Goal: Complete application form: Complete application form

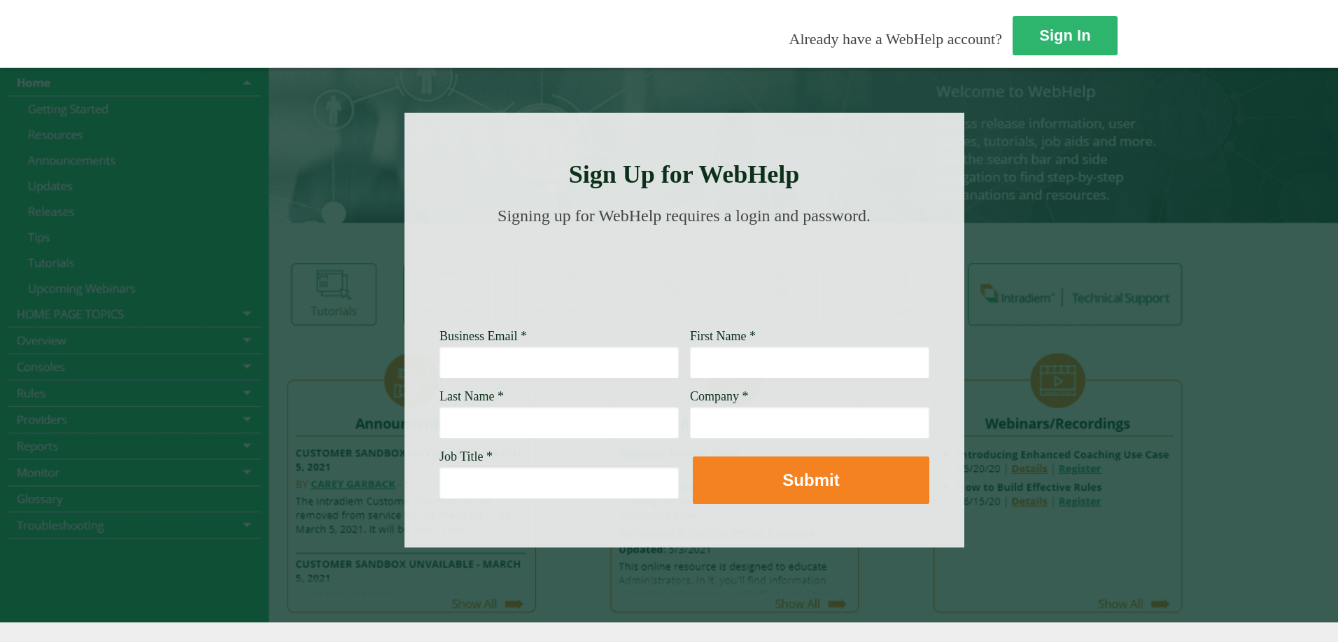
click at [440, 360] on input "Business Email *" at bounding box center [559, 362] width 239 height 32
type input "[PERSON_NAME][EMAIL_ADDRESS][PERSON_NAME][DOMAIN_NAME]"
type input "[PERSON_NAME]"
type input "Drayton"
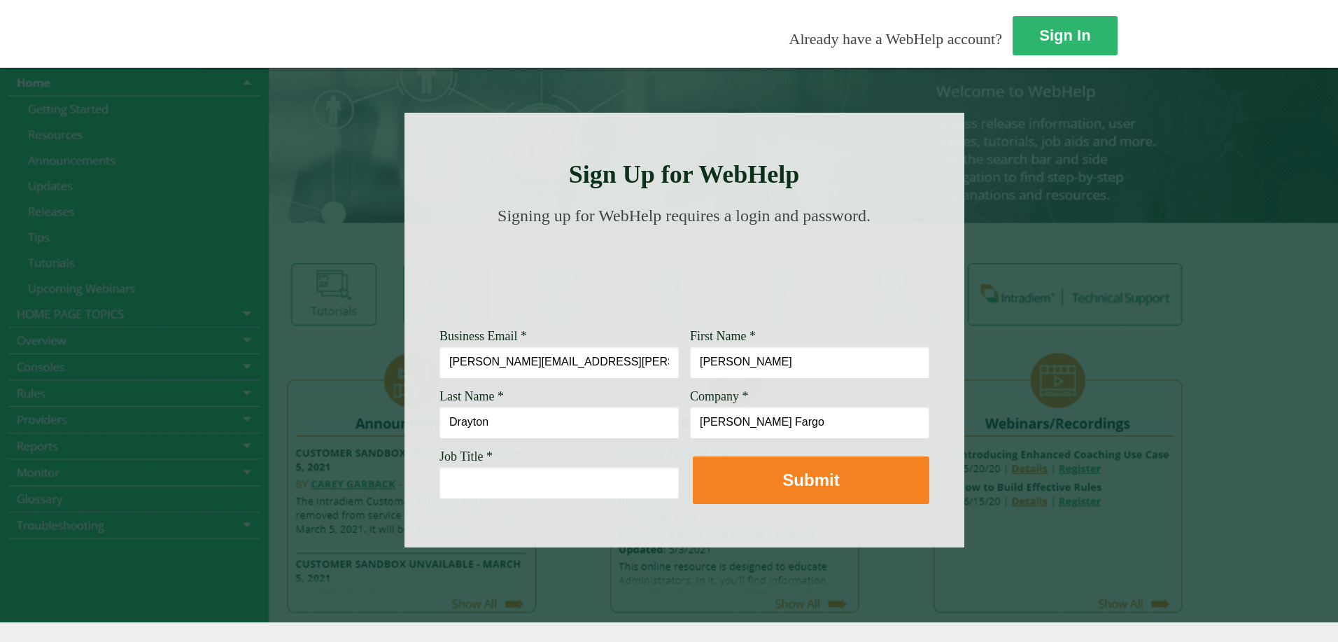
type input "[PERSON_NAME] Fargo"
click at [440, 470] on input "Job Title *" at bounding box center [559, 482] width 239 height 32
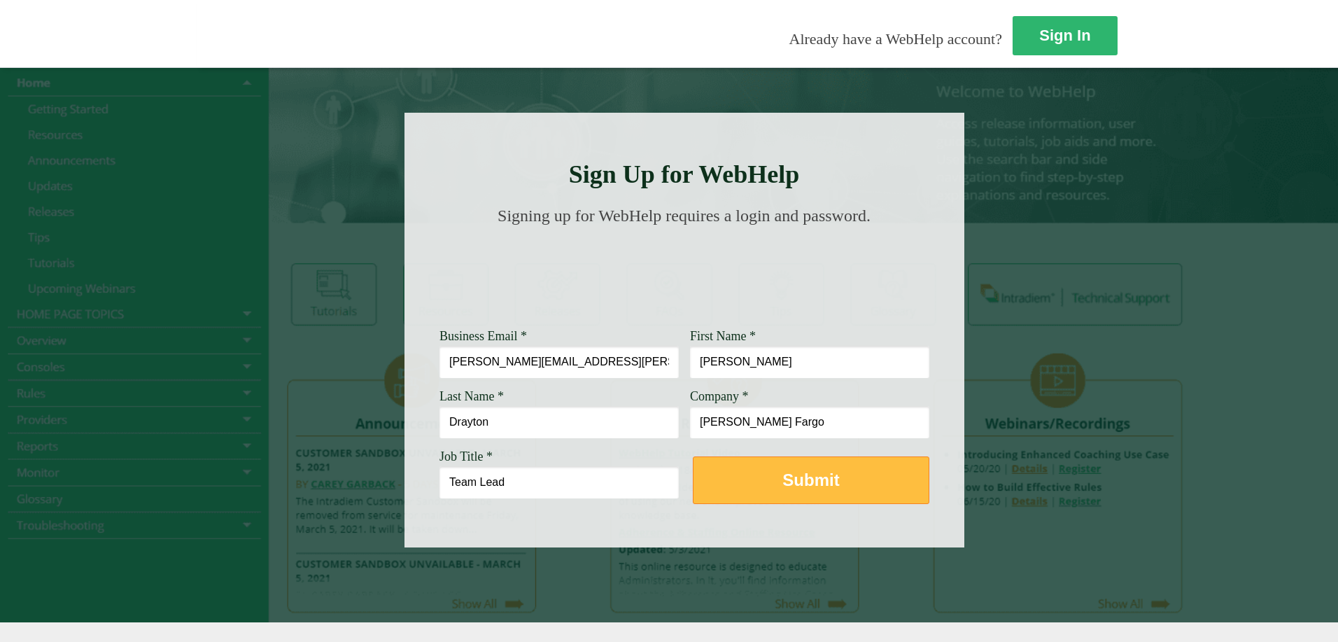
type input "Team Lead"
click at [693, 478] on button "Submit" at bounding box center [811, 480] width 237 height 48
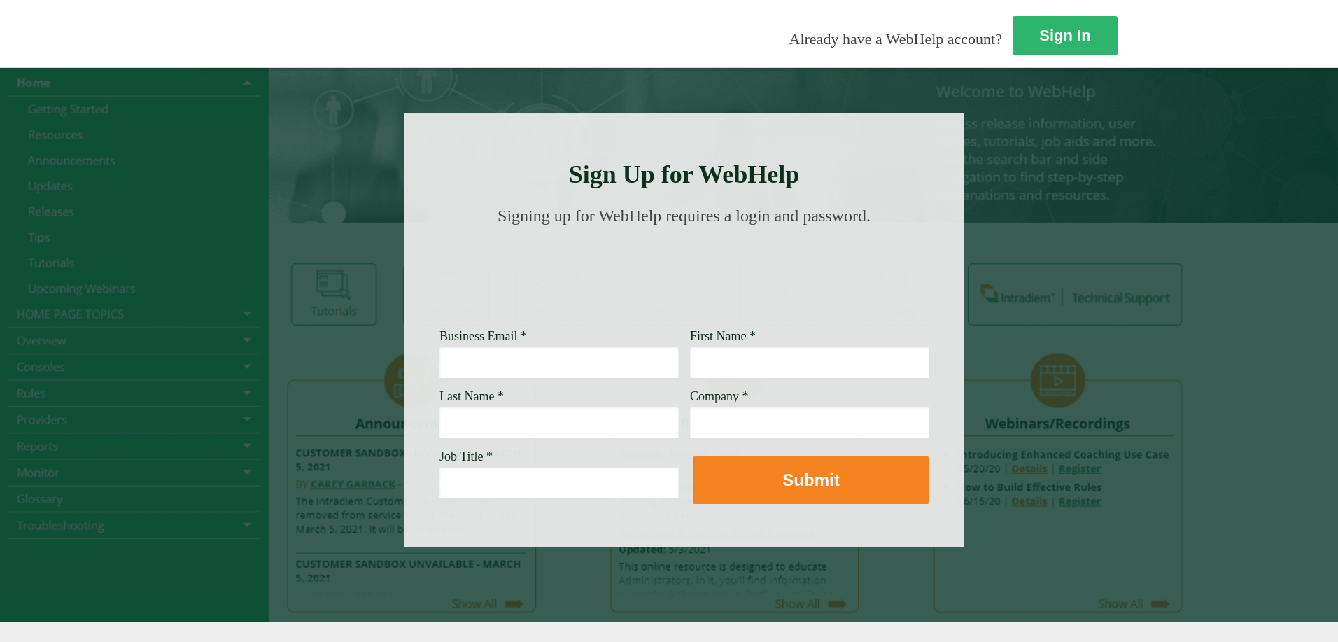
click at [440, 360] on input "Business Email *" at bounding box center [559, 362] width 239 height 32
type input "[PERSON_NAME][EMAIL_ADDRESS][PERSON_NAME][DOMAIN_NAME]"
type input "[PERSON_NAME]"
type input "Drayton"
click at [690, 431] on input "Company *" at bounding box center [809, 422] width 239 height 32
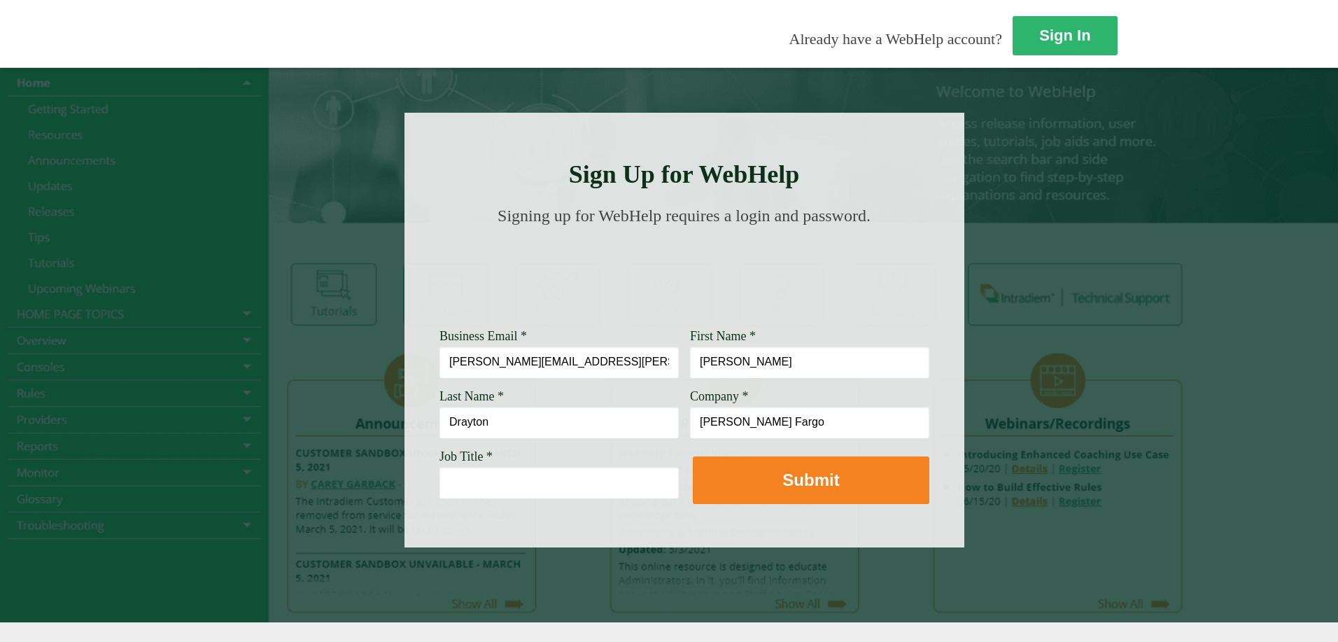
type input "[PERSON_NAME] Fargo"
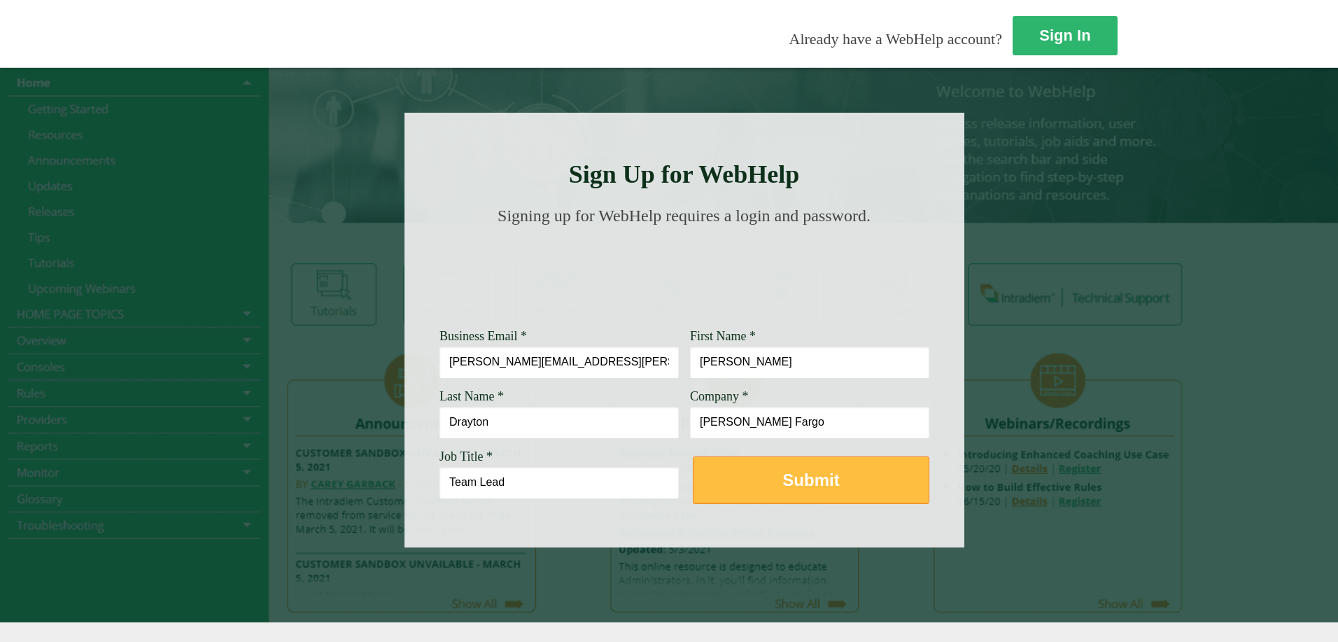
type input "Team Lead"
click at [715, 496] on button "Submit" at bounding box center [811, 480] width 237 height 48
